Goal: Task Accomplishment & Management: Use online tool/utility

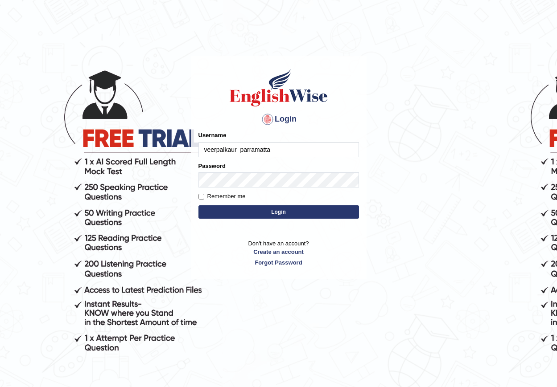
type input "veerpalkaur_parramatta"
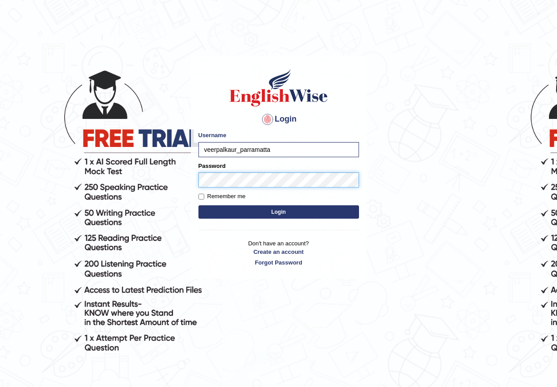
click at [198, 205] on button "Login" at bounding box center [278, 211] width 160 height 13
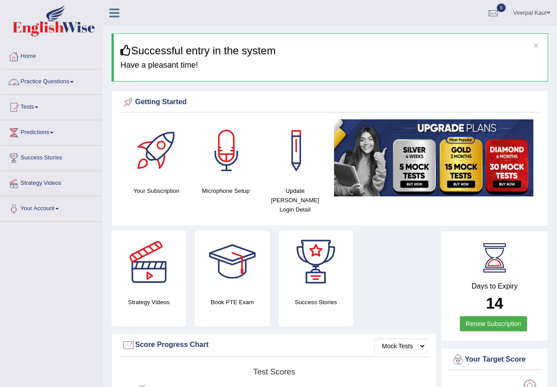
click at [45, 82] on link "Practice Questions" at bounding box center [51, 81] width 102 height 22
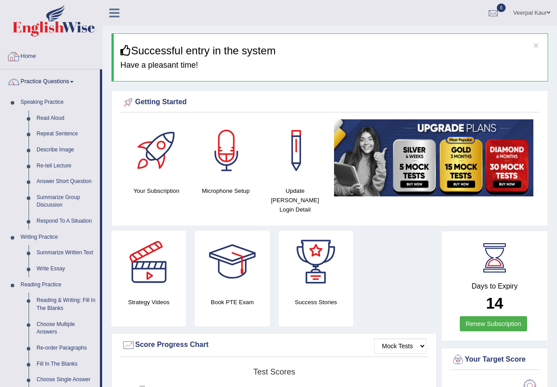
click at [32, 53] on link "Home" at bounding box center [51, 55] width 102 height 22
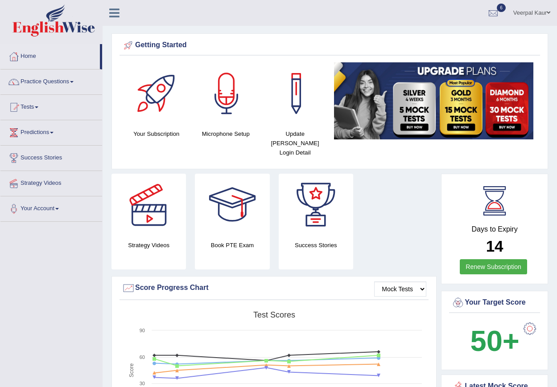
click at [31, 108] on link "Tests" at bounding box center [51, 106] width 102 height 22
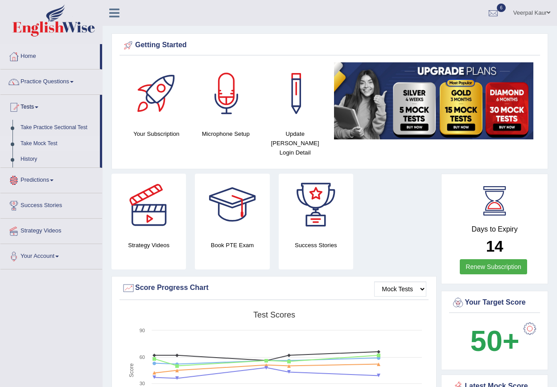
click at [49, 144] on link "Take Mock Test" at bounding box center [57, 144] width 83 height 16
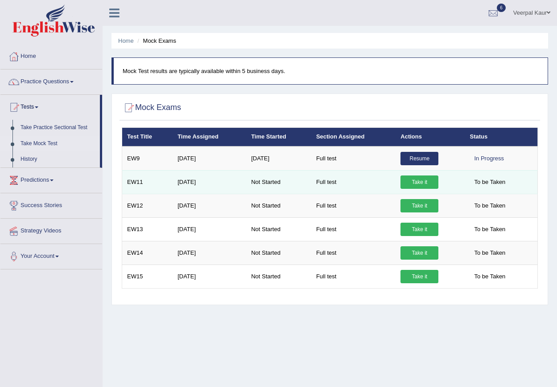
click at [411, 184] on link "Take it" at bounding box center [419, 182] width 38 height 13
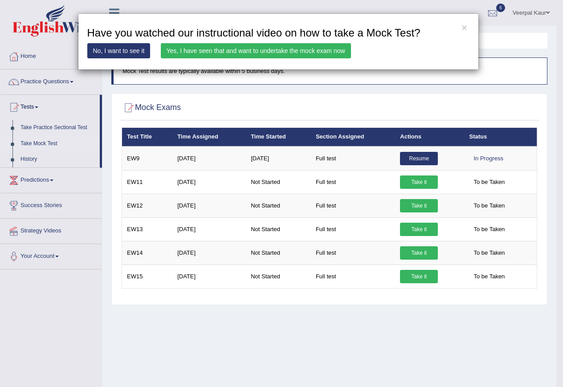
click at [325, 49] on link "Yes, I have seen that and want to undertake the mock exam now" at bounding box center [256, 50] width 190 height 15
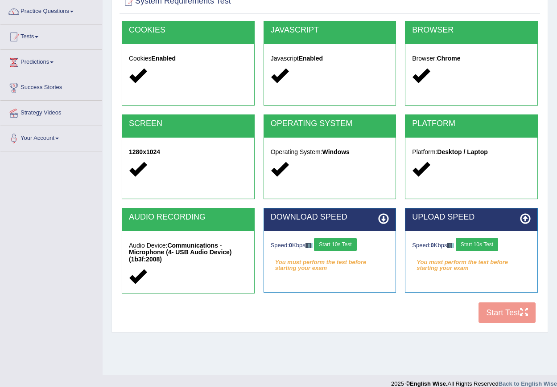
scroll to position [81, 0]
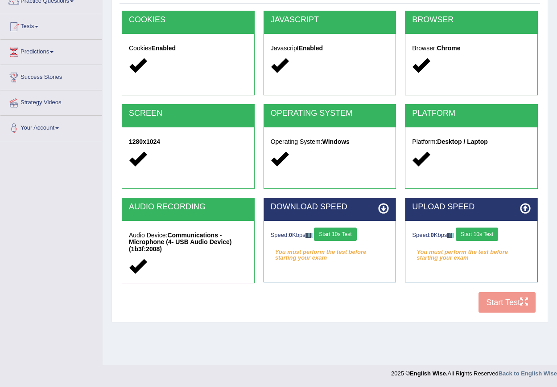
click at [337, 236] on button "Start 10s Test" at bounding box center [335, 234] width 42 height 13
click at [477, 234] on button "Start 10s Test" at bounding box center [477, 234] width 42 height 13
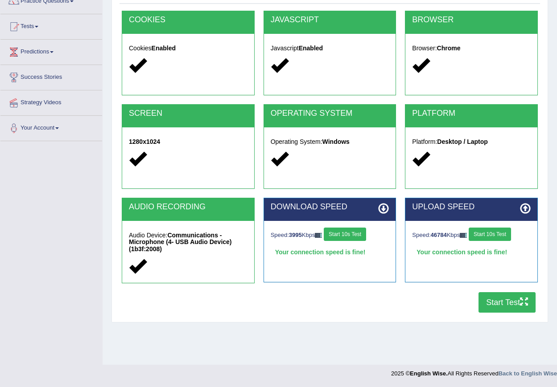
click at [502, 300] on button "Start Test" at bounding box center [506, 302] width 57 height 21
